Goal: Book appointment/travel/reservation

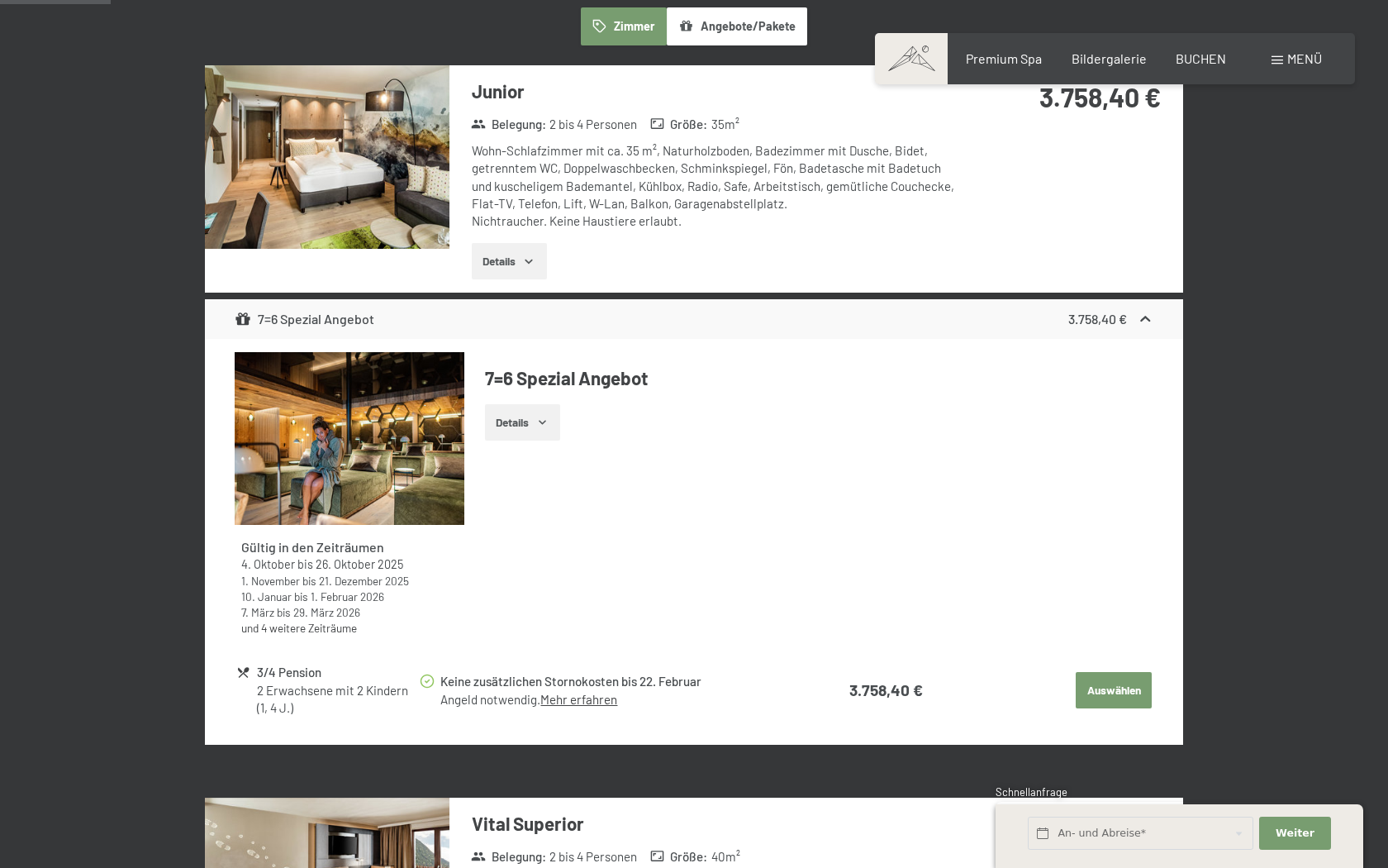
scroll to position [505, 0]
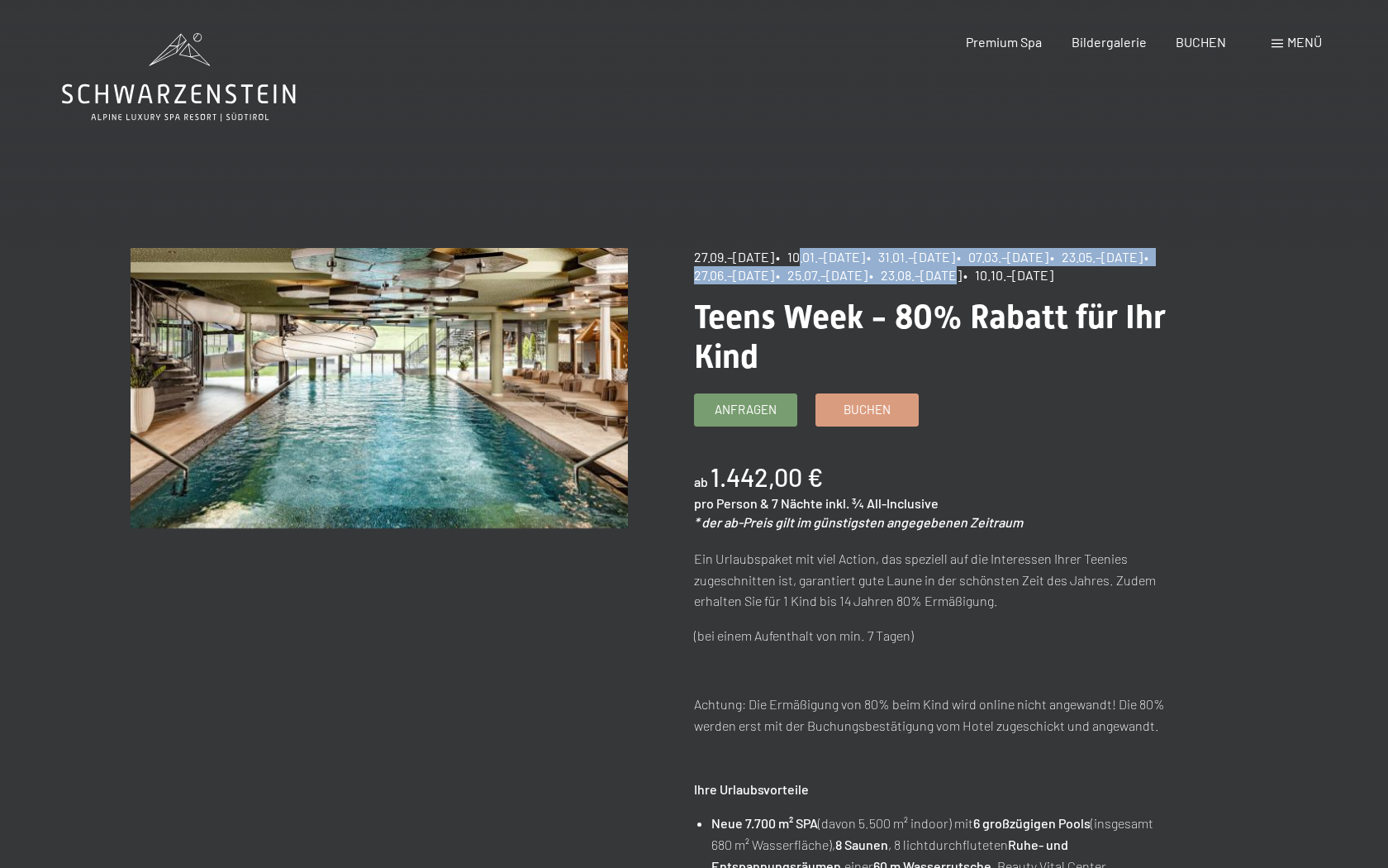
drag, startPoint x: 811, startPoint y: 257, endPoint x: 1123, endPoint y: 270, distance: 312.3
click at [1123, 270] on div "27.09.–[DATE] • 10.01.–[DATE] • 31.01.–[DATE] • 07.03.–[DATE] • 23.05.–[DATE] •…" at bounding box center [943, 266] width 498 height 37
click at [898, 270] on span "• 27.06.–[DATE]" at bounding box center [923, 265] width 460 height 33
drag, startPoint x: 804, startPoint y: 259, endPoint x: 810, endPoint y: 281, distance: 22.8
click at [810, 281] on div "27.09.–[DATE] • 10.01.–[DATE] • 31.01.–[DATE] • 07.03.–[DATE] • 23.05.–[DATE] •…" at bounding box center [943, 266] width 498 height 37
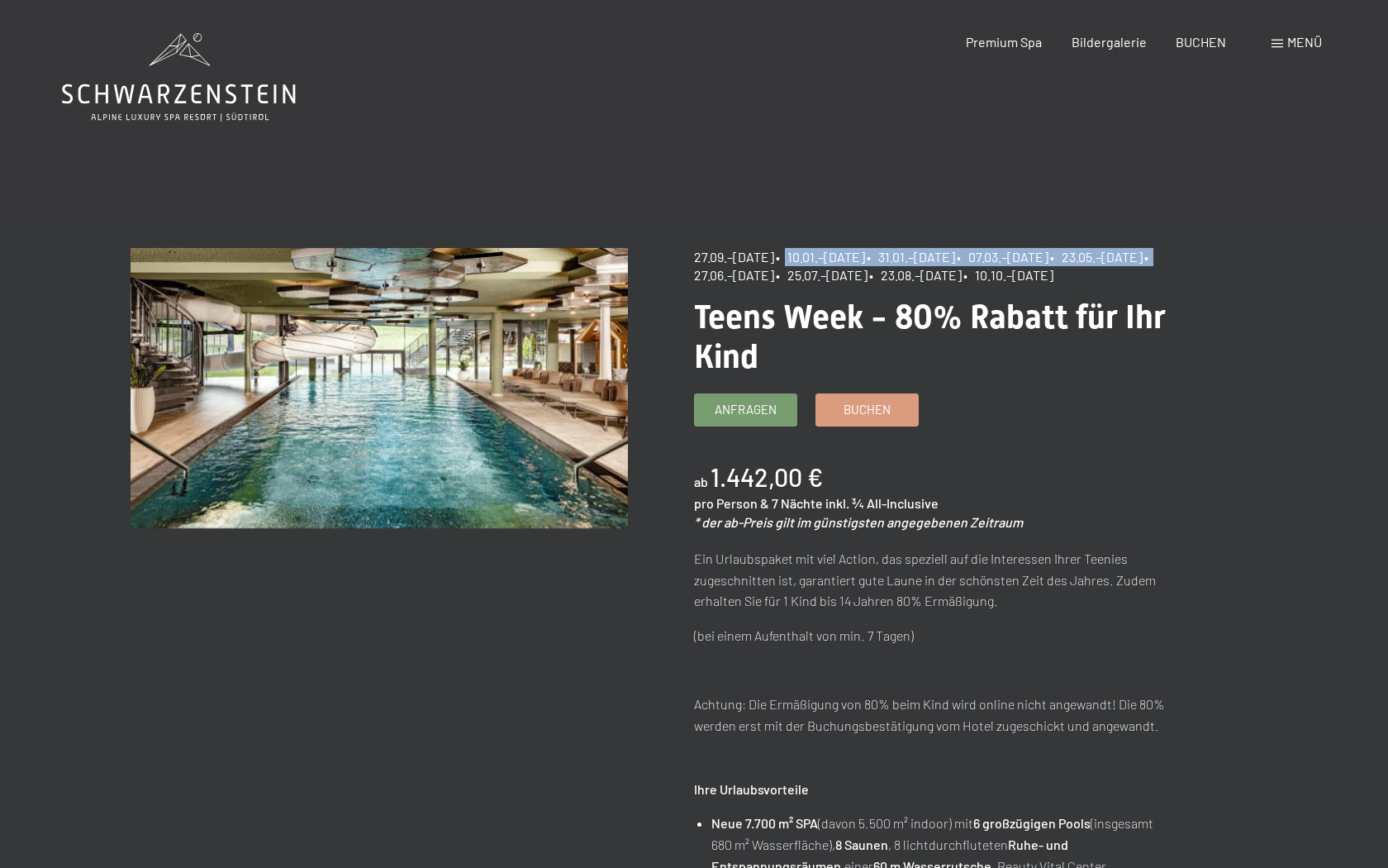
copy div "10.01.–[DATE] • 31.01.–[DATE] • 07.03.–[DATE] • 23.05.–[DATE] •"
